Goal: Navigation & Orientation: Find specific page/section

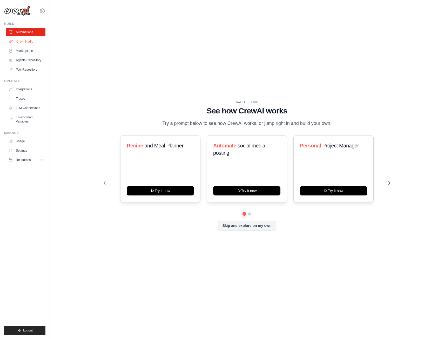
click at [22, 43] on link "Crew Studio" at bounding box center [26, 41] width 39 height 8
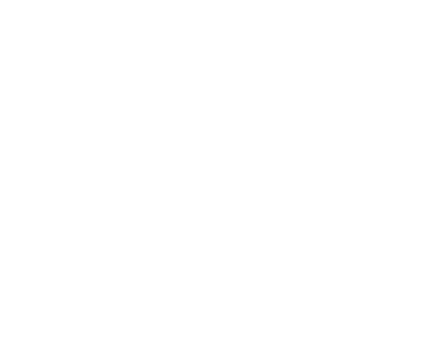
click at [0, 0] on html at bounding box center [0, 0] width 0 height 0
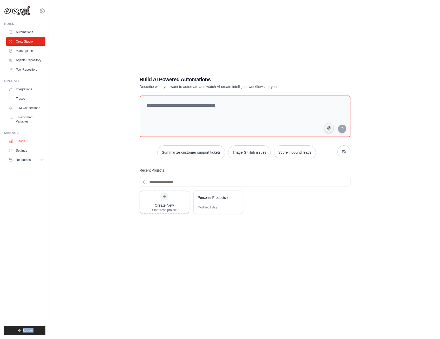
click at [32, 141] on link "Usage" at bounding box center [26, 141] width 39 height 8
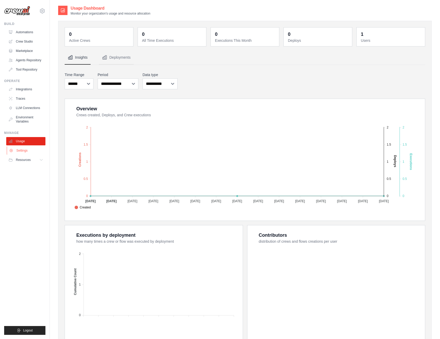
click at [31, 153] on link "Settings" at bounding box center [26, 150] width 39 height 8
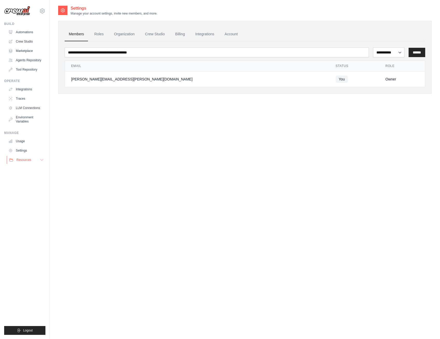
click at [27, 160] on span "Resources" at bounding box center [23, 160] width 15 height 4
click at [26, 33] on link "Automations" at bounding box center [26, 32] width 39 height 8
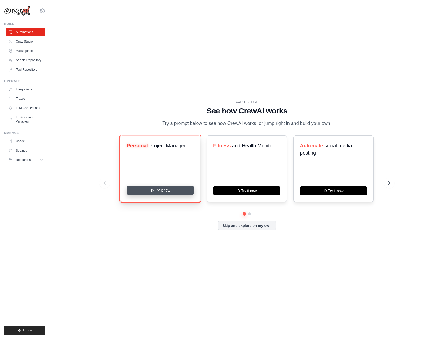
click at [150, 190] on icon at bounding box center [152, 190] width 4 height 4
click at [198, 53] on div "WALKTHROUGH See how [PERSON_NAME] works Try a prompt below to see how [PERSON_N…" at bounding box center [246, 169] width 377 height 328
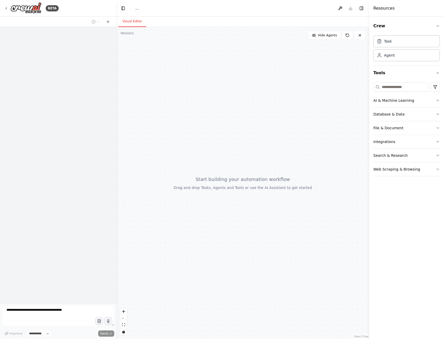
select select "****"
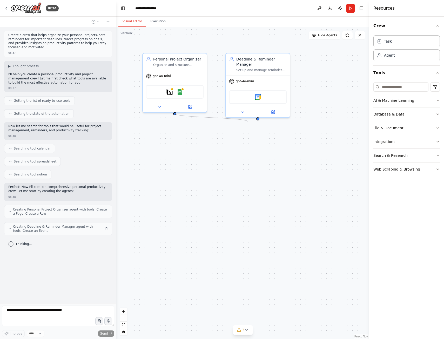
drag, startPoint x: 174, startPoint y: 114, endPoint x: 248, endPoint y: 121, distance: 73.5
click at [248, 121] on div "Personal Project Organizer Organize and structure {user_name}'s personal projec…" at bounding box center [242, 183] width 253 height 312
click at [197, 137] on div "Personal Project Organizer Organize and structure {user_name}'s personal projec…" at bounding box center [242, 183] width 253 height 312
